Goal: Find specific page/section: Find specific page/section

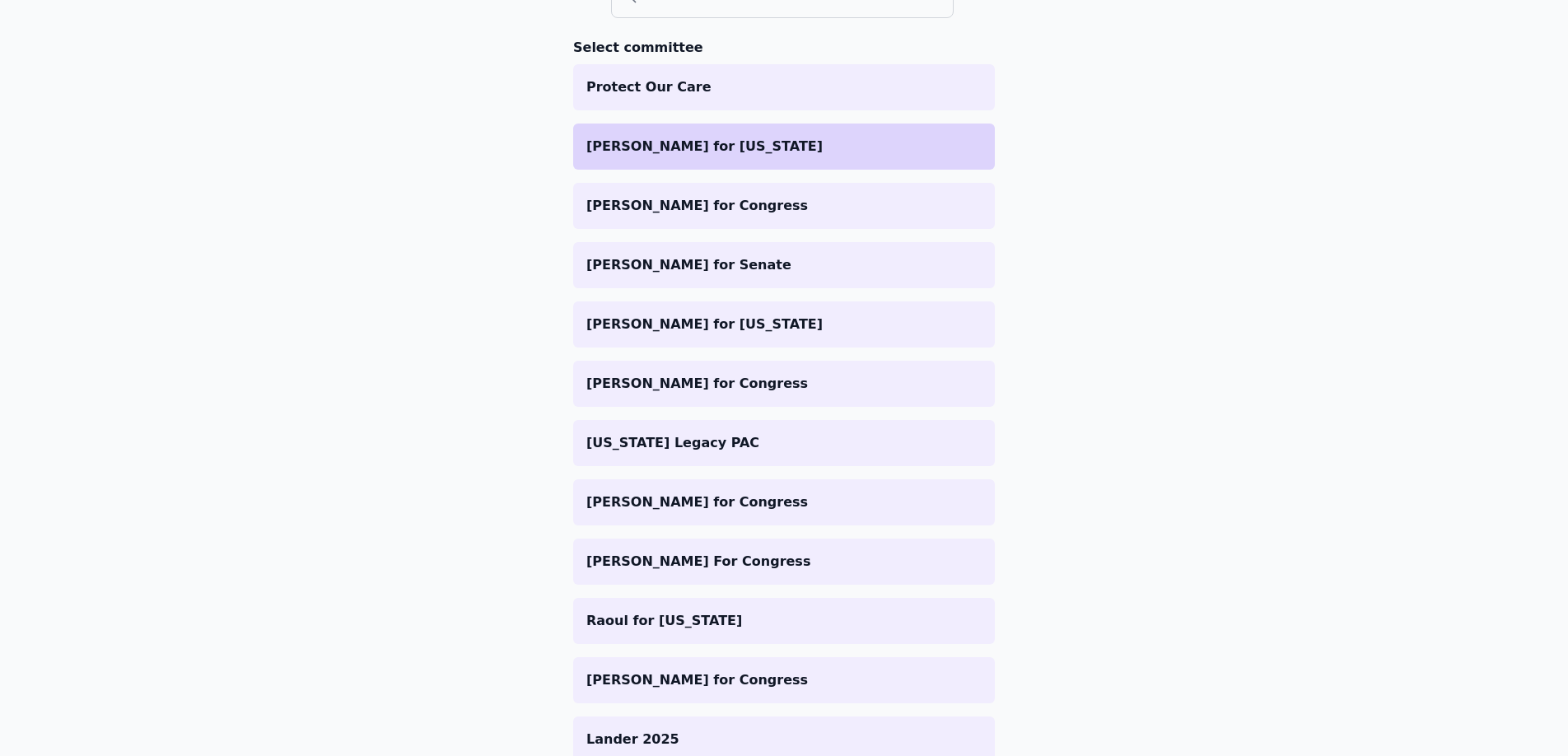
scroll to position [90, 0]
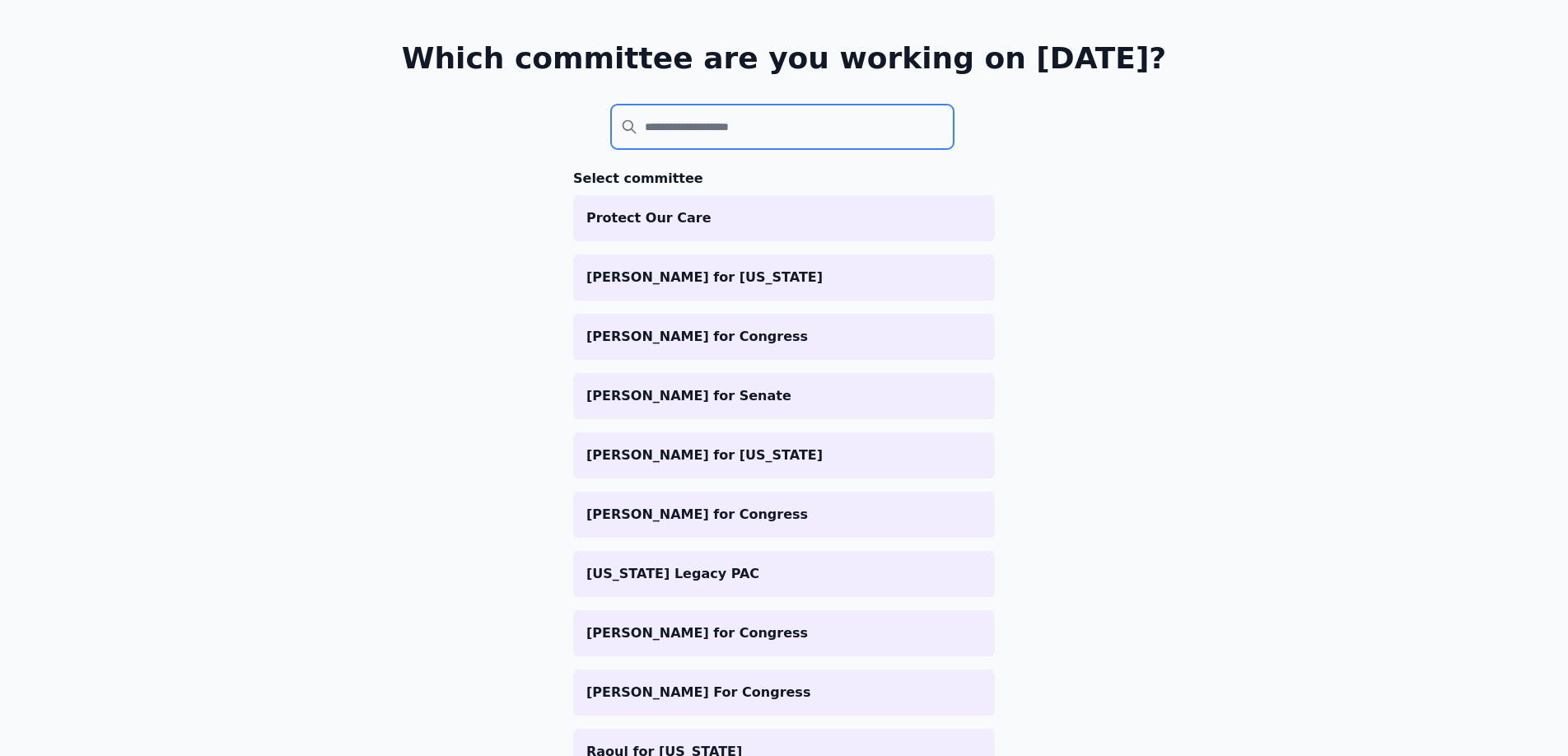
click at [658, 121] on input "search" at bounding box center [782, 127] width 342 height 45
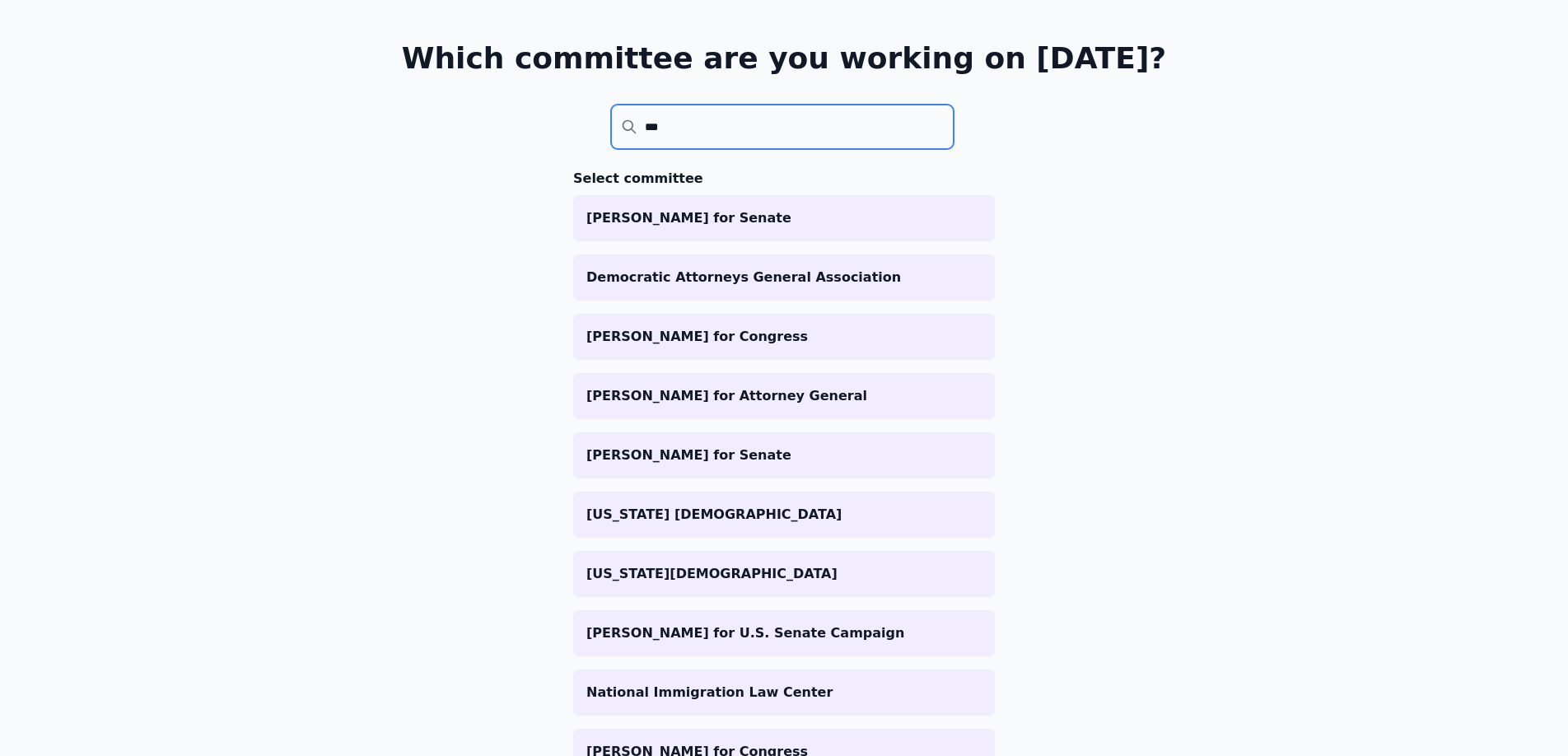
scroll to position [80, 0]
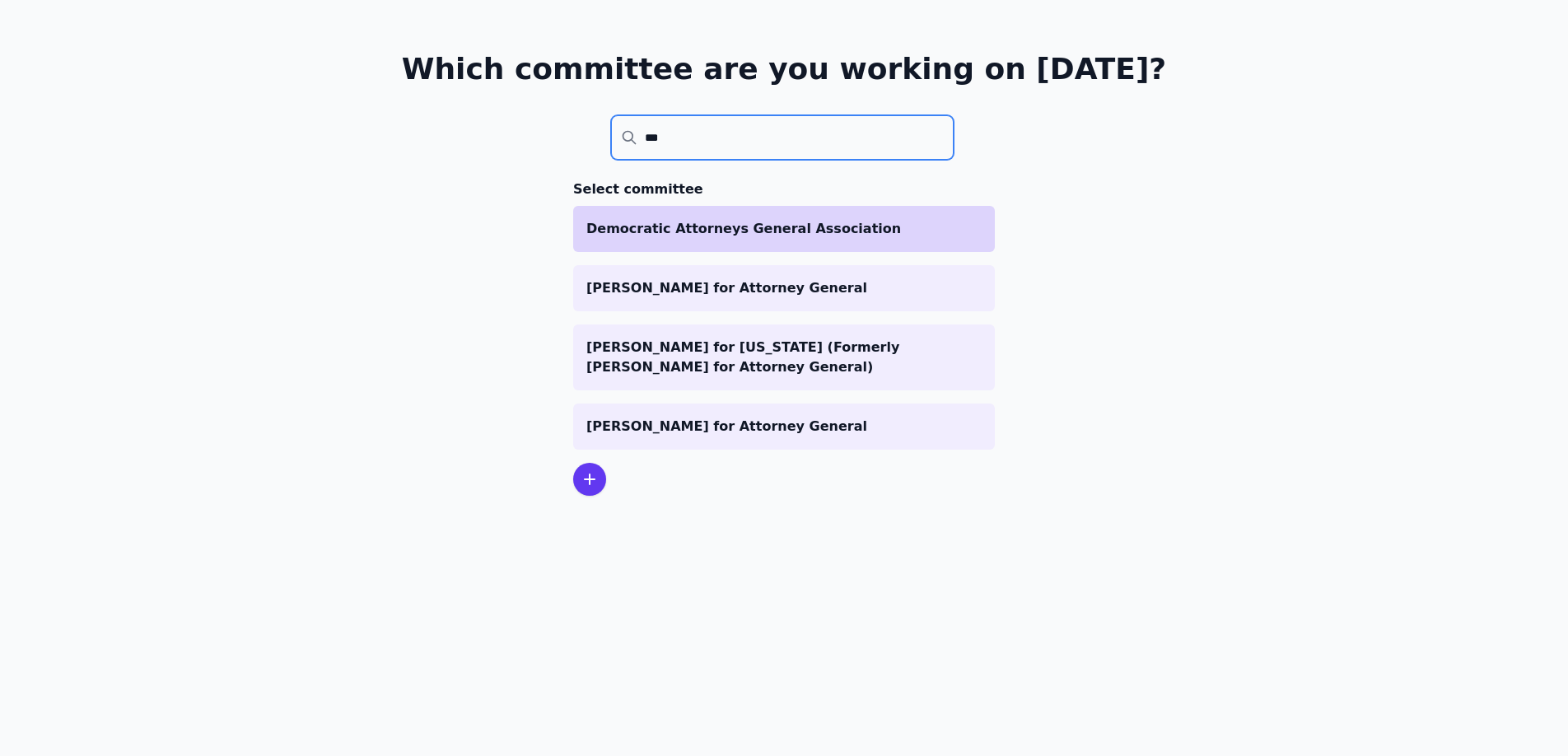
type input "***"
click at [718, 226] on p "Democratic Attorneys General Association" at bounding box center [784, 229] width 396 height 20
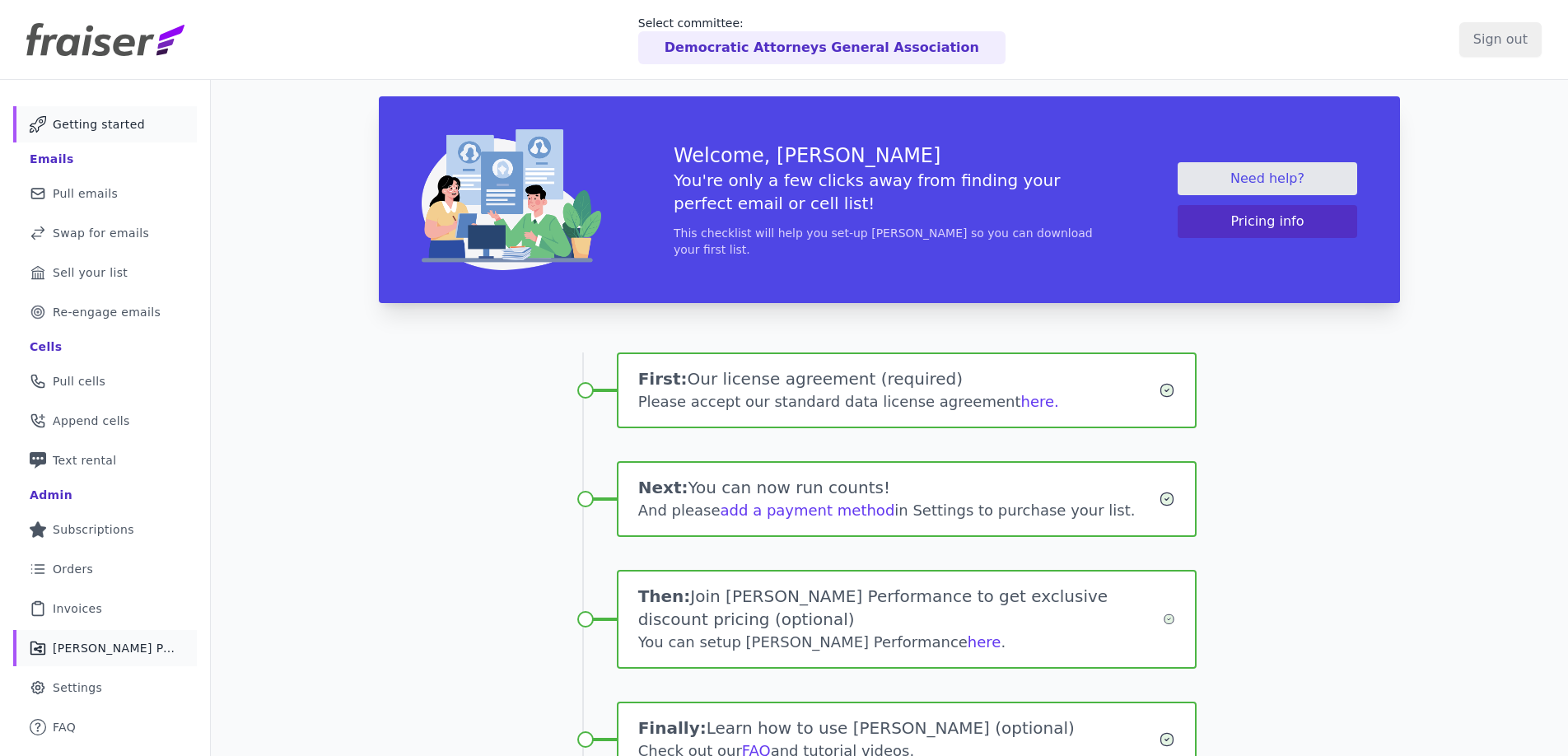
click at [131, 641] on span "[PERSON_NAME] Performance" at bounding box center [115, 648] width 124 height 17
